Goal: Check status: Check status

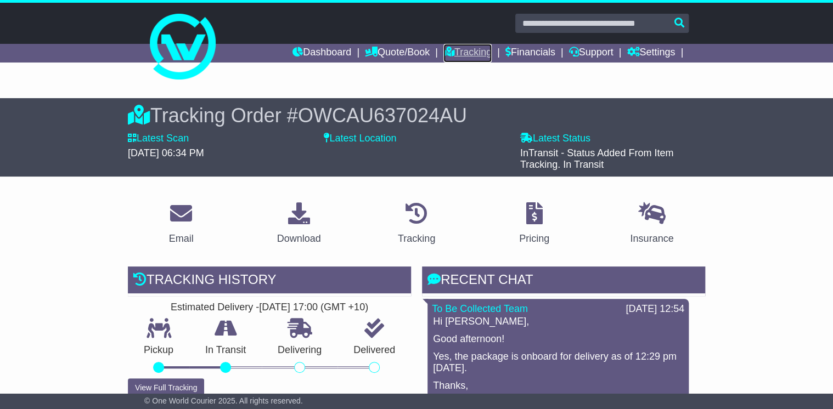
click at [476, 52] on link "Tracking" at bounding box center [467, 53] width 48 height 19
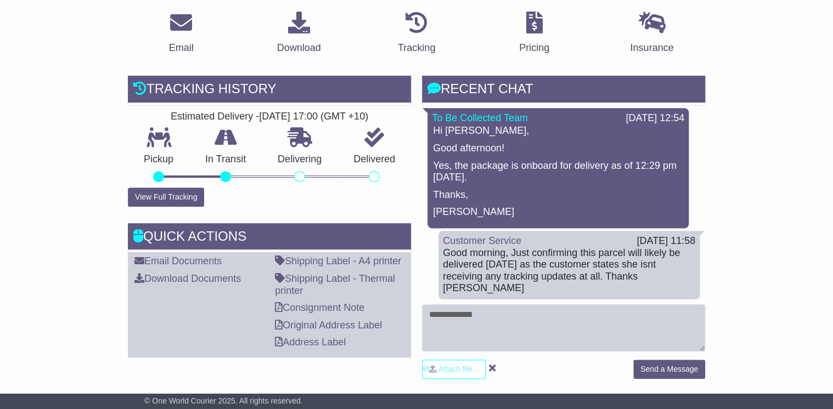
scroll to position [176, 0]
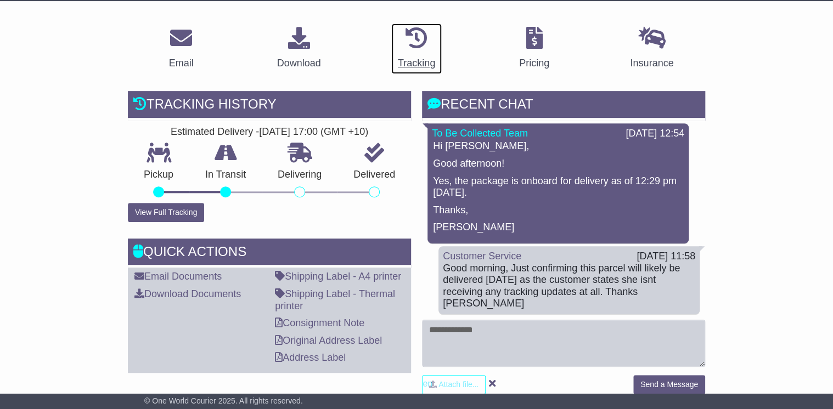
click at [413, 60] on div "Tracking" at bounding box center [416, 63] width 37 height 15
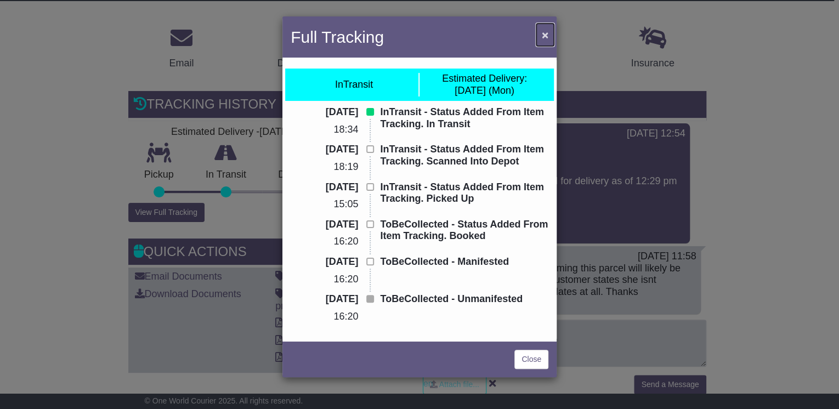
click at [540, 34] on button "×" at bounding box center [546, 35] width 18 height 22
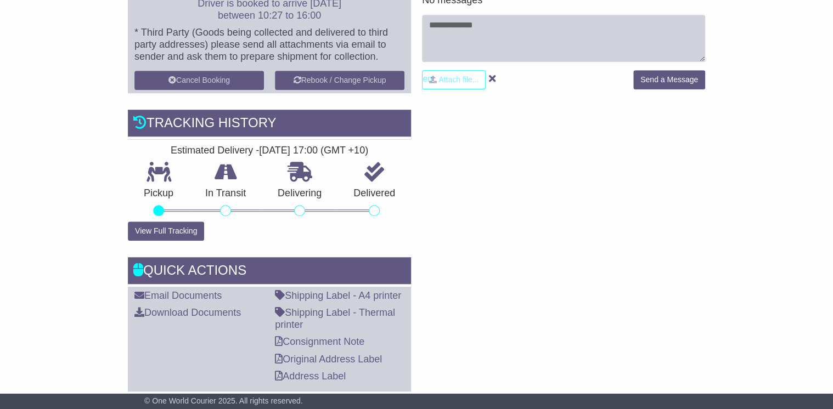
scroll to position [219, 0]
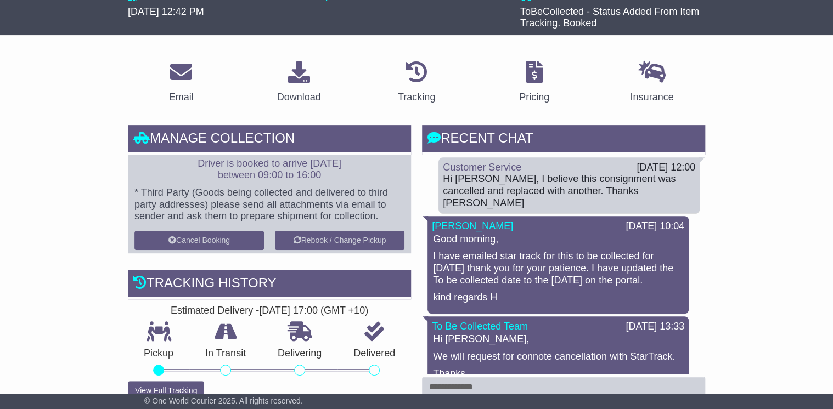
scroll to position [88, 0]
